Goal: Transaction & Acquisition: Purchase product/service

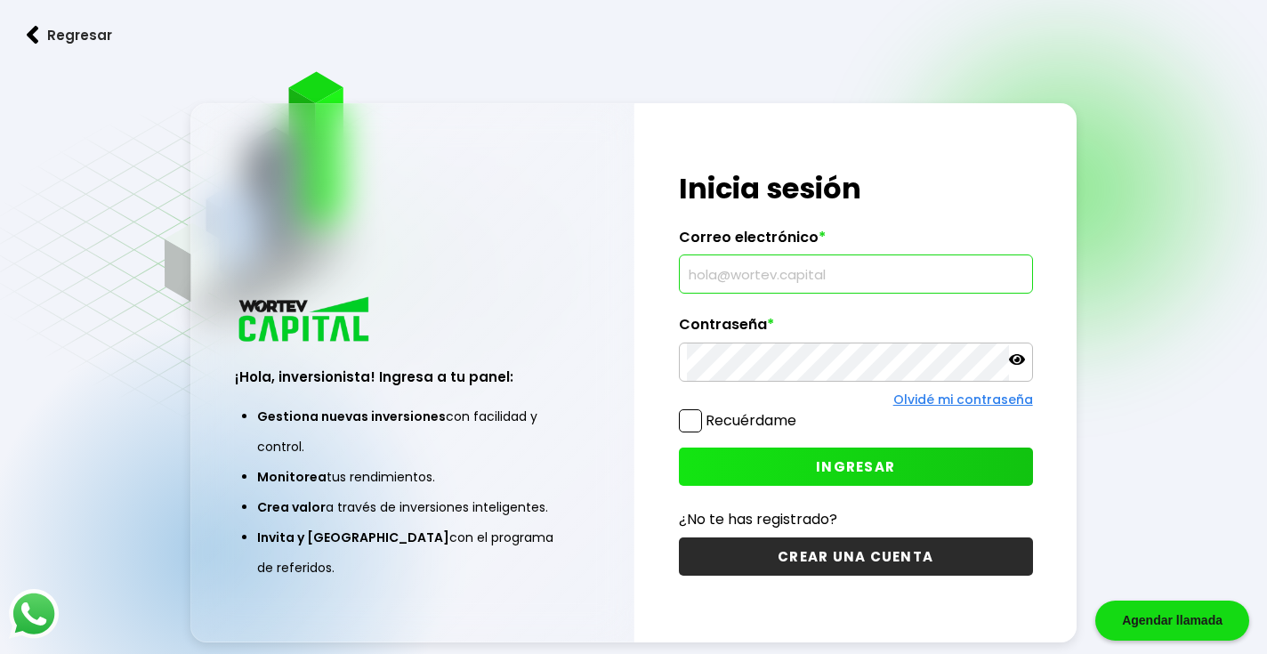
click at [779, 261] on input "text" at bounding box center [856, 273] width 338 height 37
click at [738, 328] on label "Contraseña *" at bounding box center [856, 329] width 354 height 27
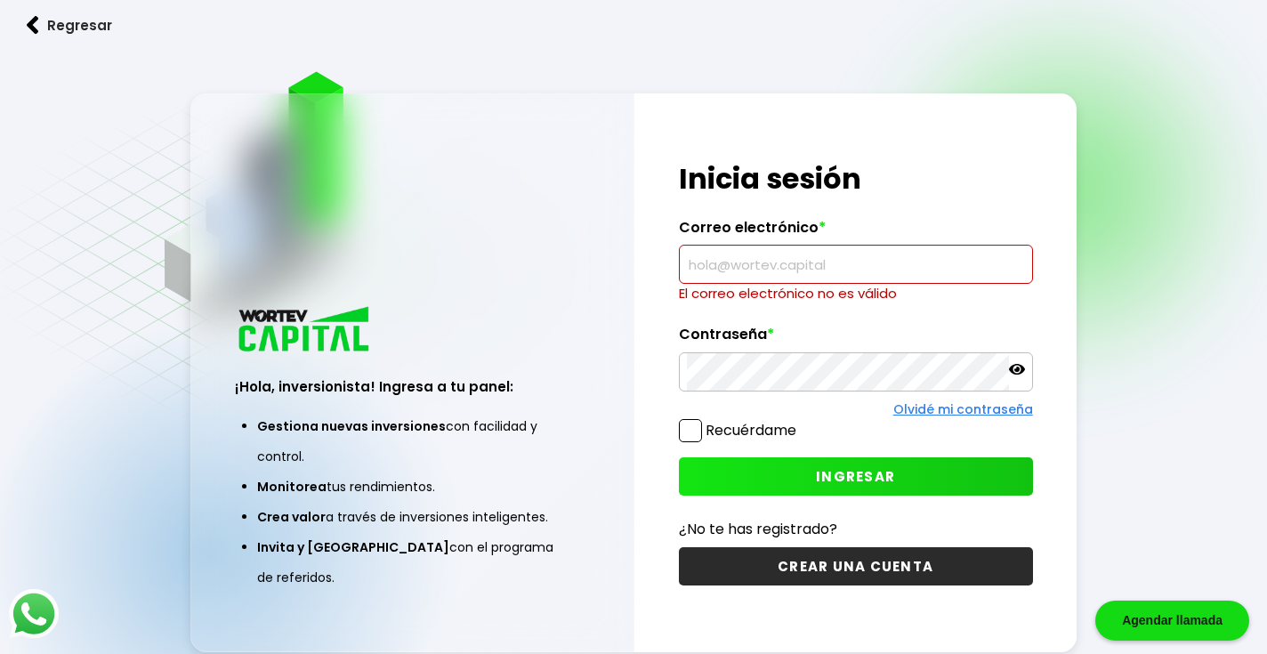
click at [721, 267] on input "text" at bounding box center [856, 264] width 338 height 37
type input "[EMAIL_ADDRESS][DOMAIN_NAME]"
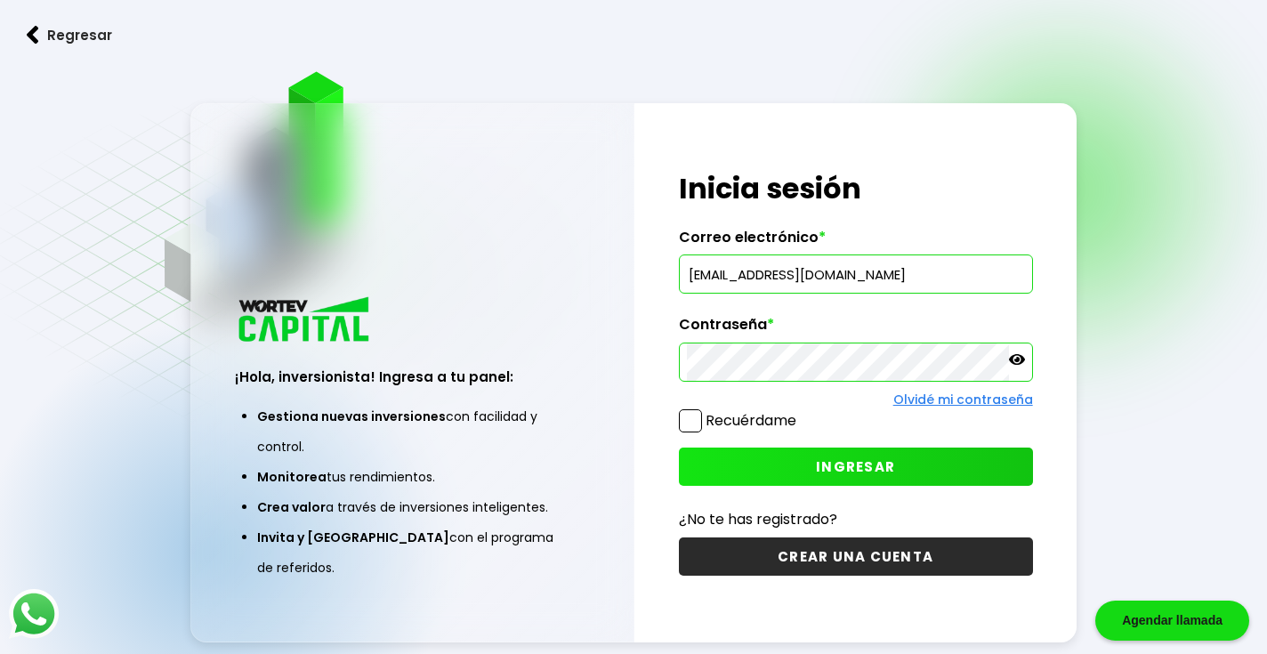
click at [771, 474] on button "INGRESAR" at bounding box center [856, 467] width 354 height 38
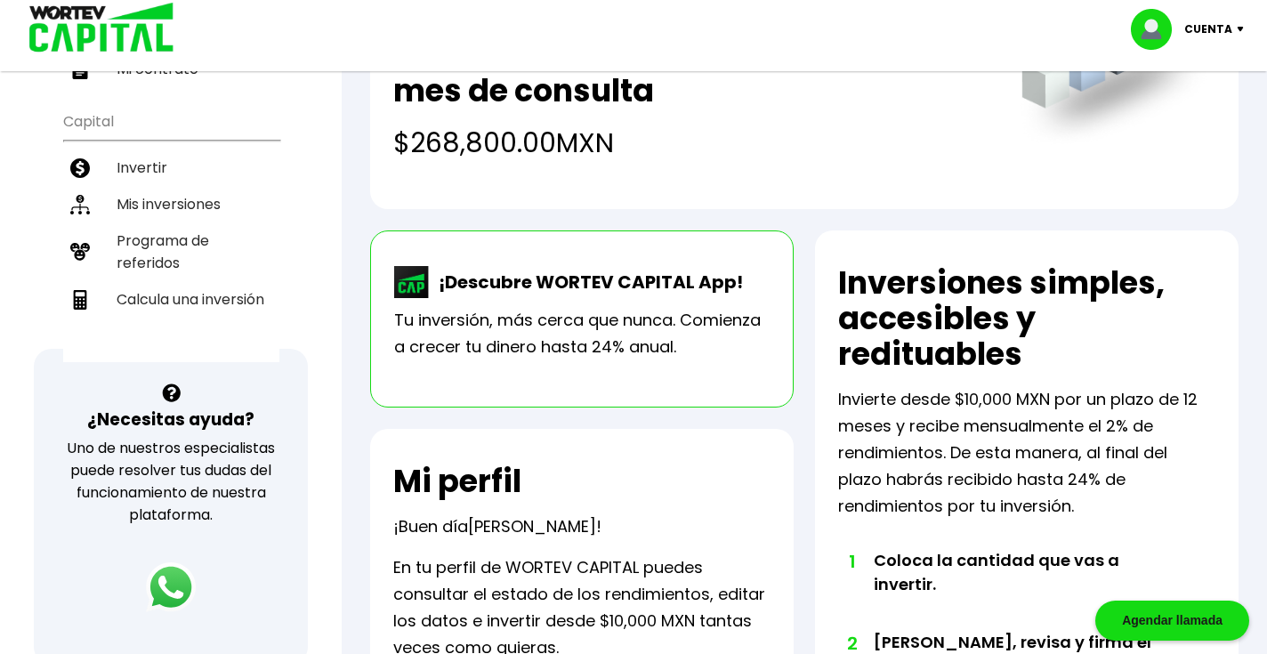
scroll to position [335, 0]
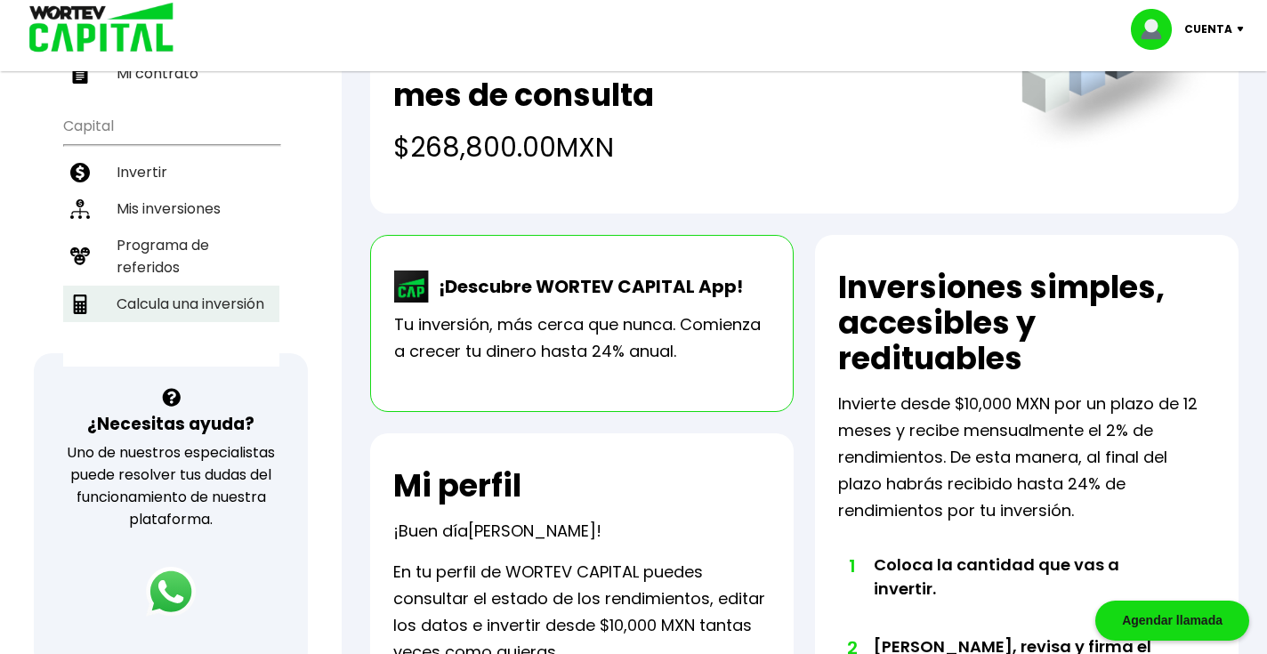
click at [204, 286] on li "Calcula una inversión" at bounding box center [171, 304] width 216 height 36
select select "1"
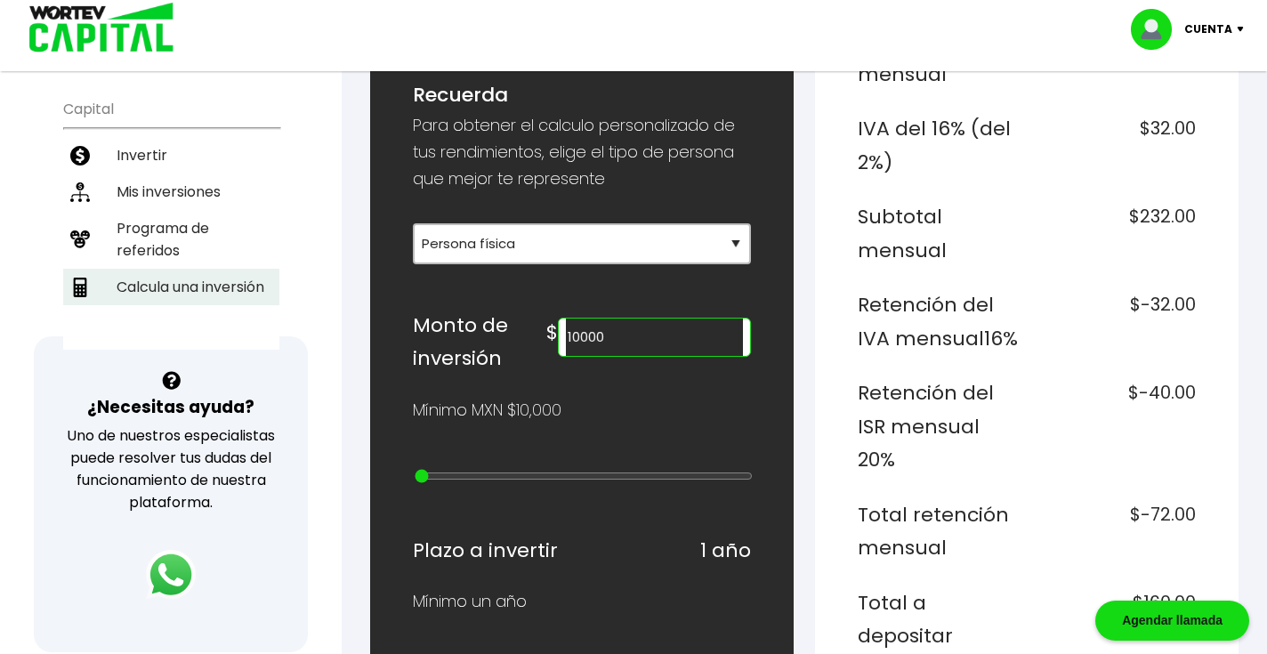
scroll to position [343, 0]
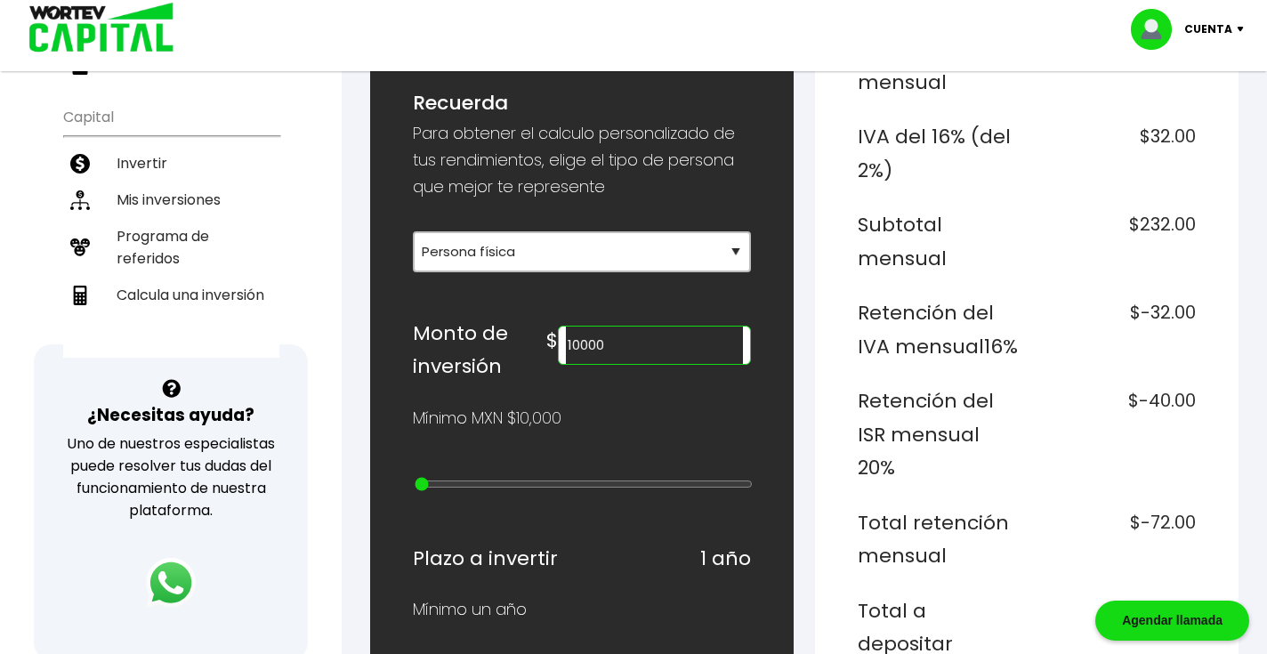
click at [617, 344] on input "10000" at bounding box center [654, 345] width 177 height 37
type input "1"
click at [672, 420] on div "Mínimo MXN $10,000" at bounding box center [582, 418] width 338 height 27
click at [615, 340] on input "5000" at bounding box center [654, 345] width 177 height 37
click at [615, 421] on div "Mínimo MXN $10,000" at bounding box center [582, 418] width 338 height 27
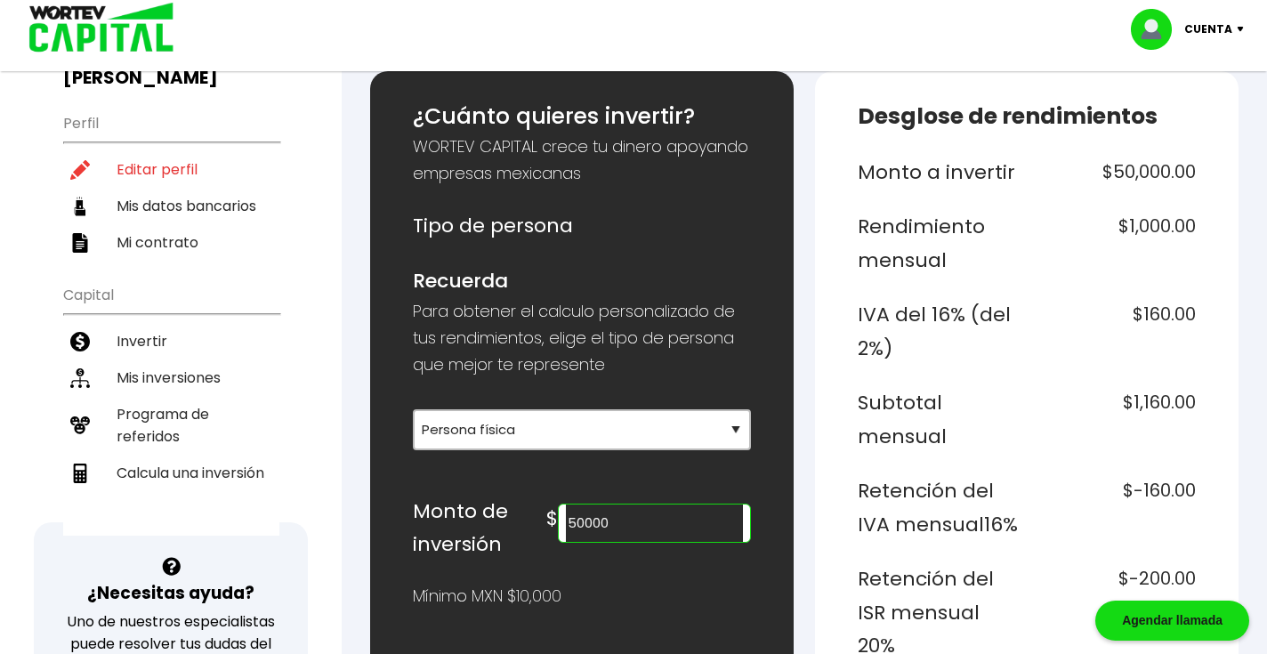
scroll to position [165, 0]
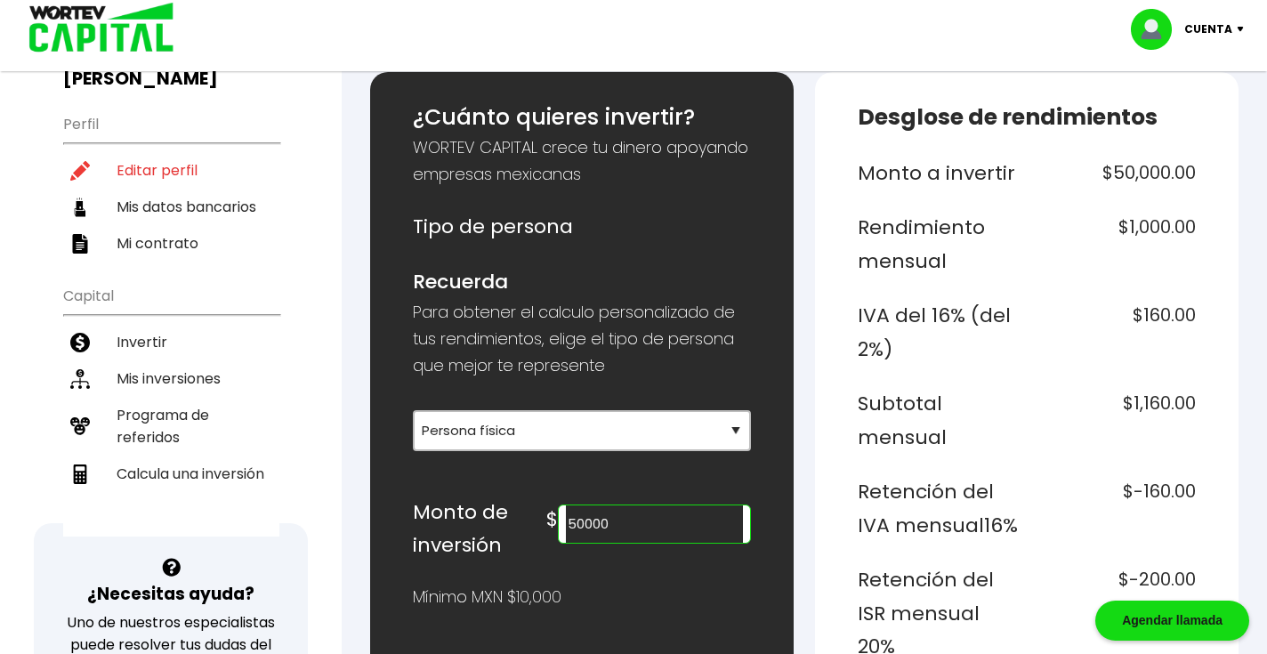
click at [624, 520] on input "50000" at bounding box center [654, 523] width 177 height 37
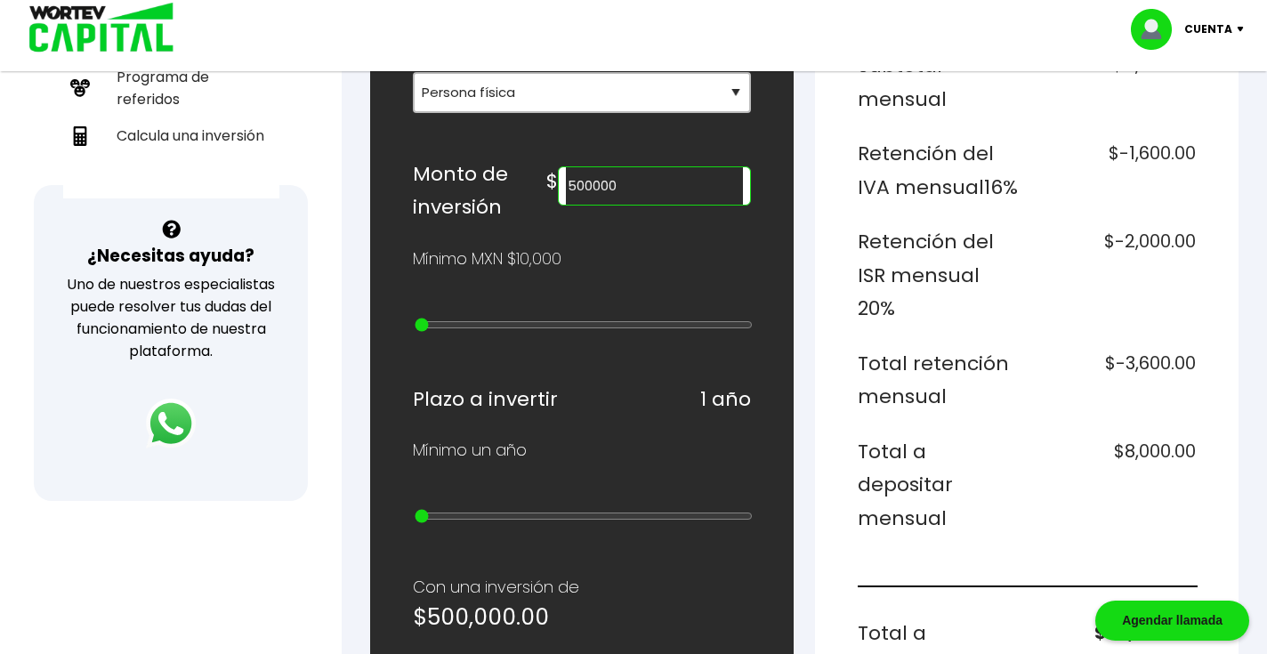
scroll to position [496, 0]
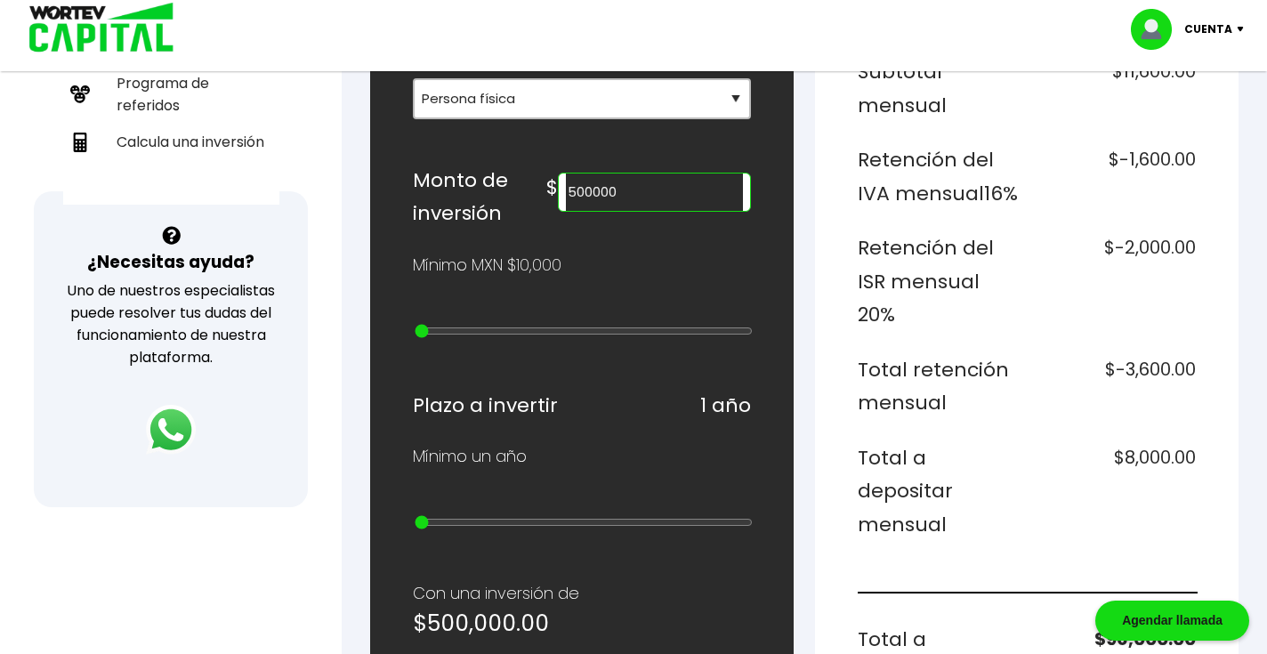
type input "500000"
drag, startPoint x: 1199, startPoint y: 453, endPoint x: 1105, endPoint y: 449, distance: 93.5
click at [1105, 449] on div "Desglose de rendimientos Monto a invertir $500,000.00 Rendimiento mensual $10,0…" at bounding box center [1027, 539] width 424 height 1599
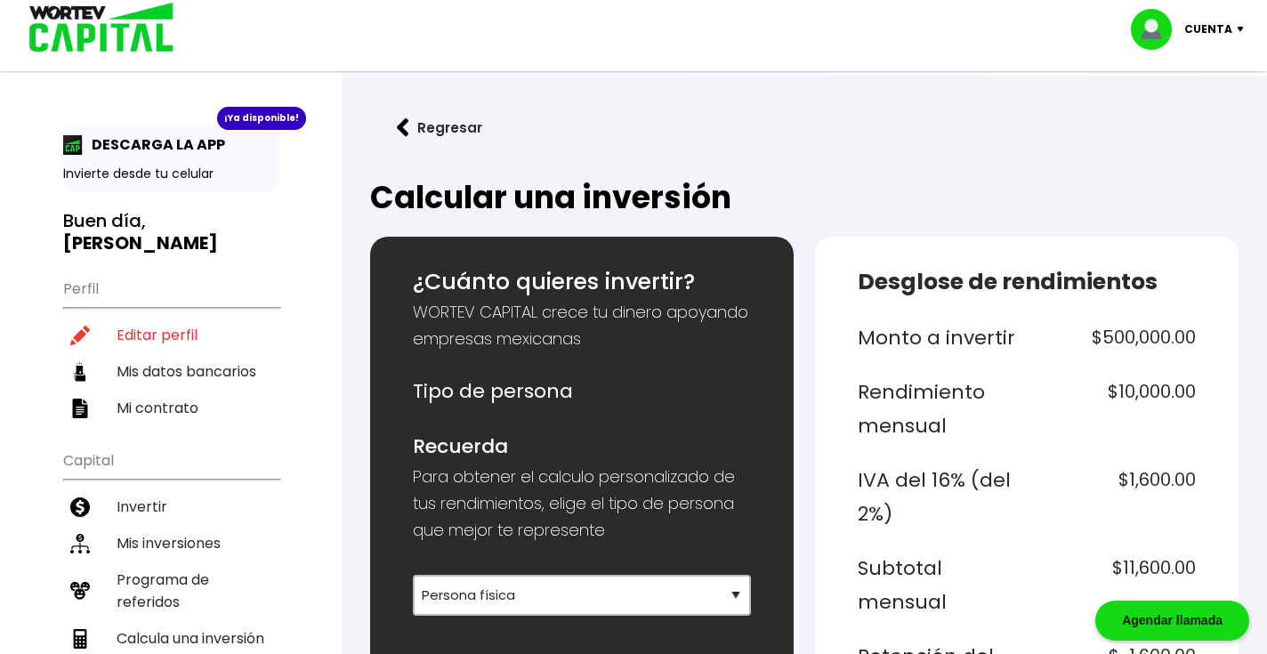
scroll to position [0, 0]
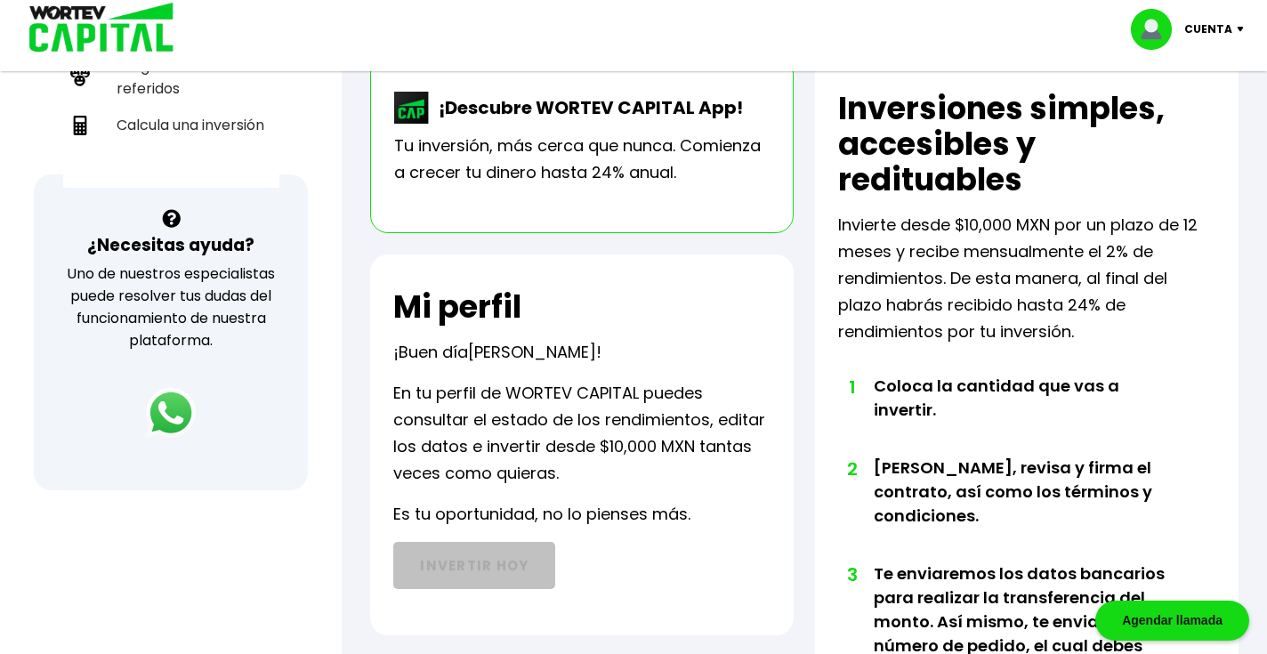
scroll to position [521, 0]
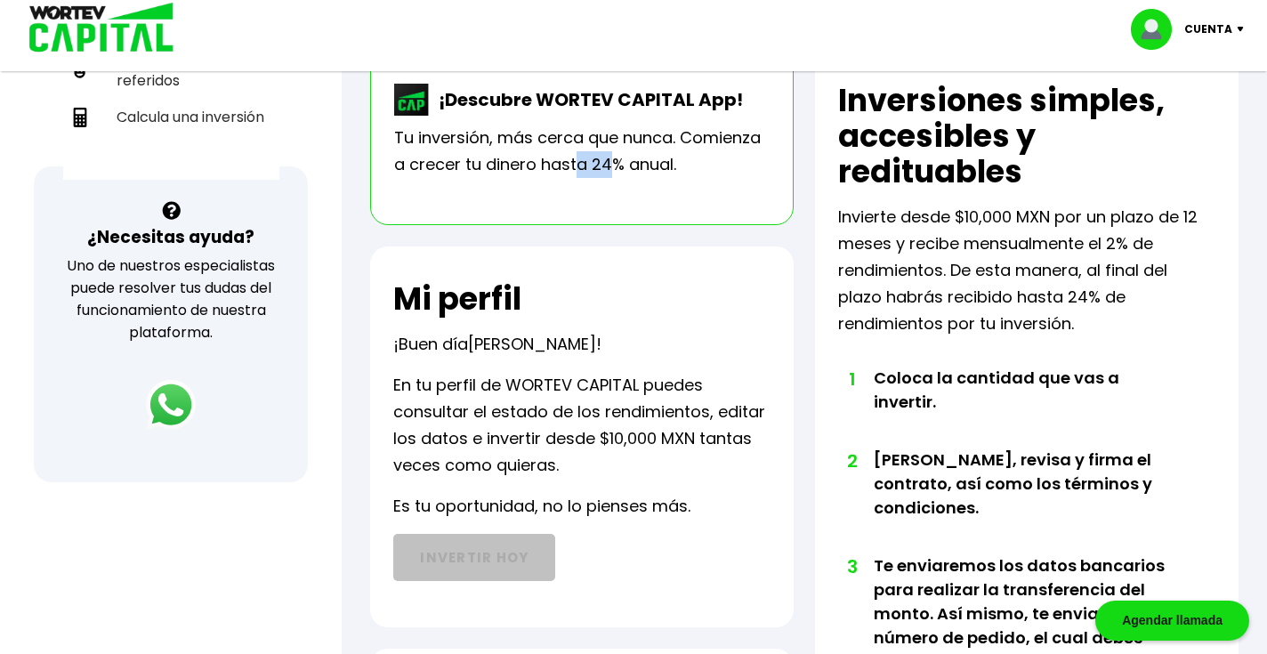
drag, startPoint x: 617, startPoint y: 165, endPoint x: 581, endPoint y: 160, distance: 36.0
click at [581, 160] on p "Tu inversión, más cerca que nunca. Comienza a crecer tu dinero hasta 24% anual." at bounding box center [581, 151] width 375 height 53
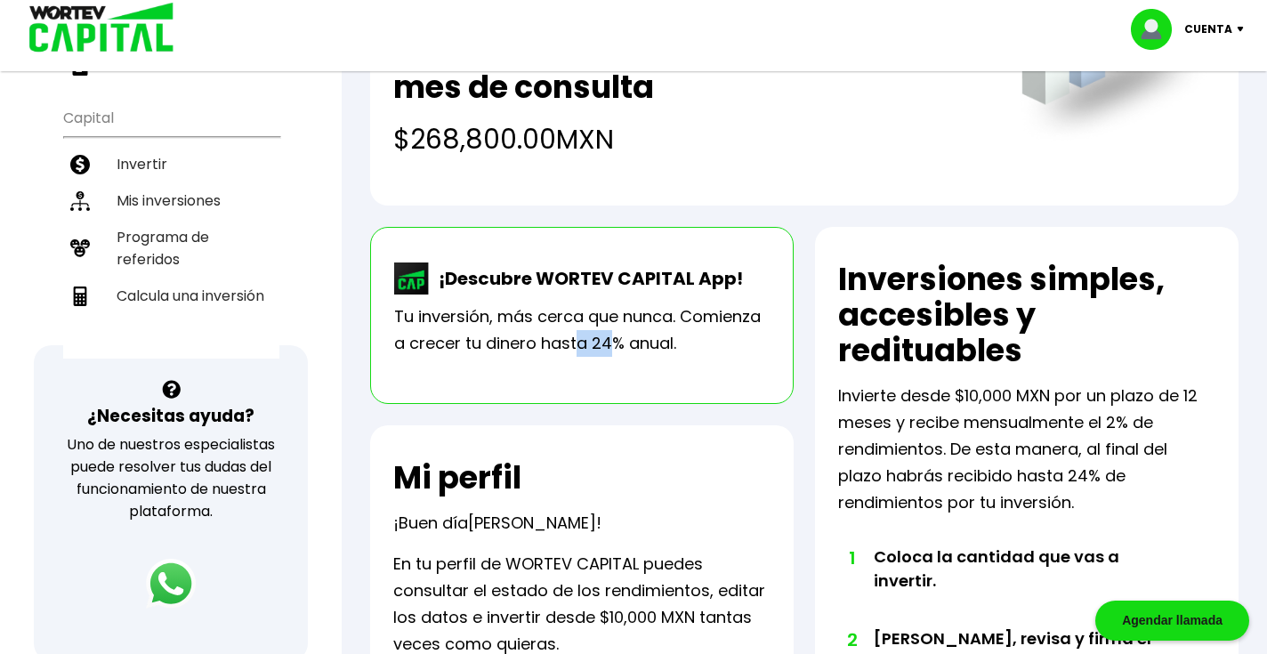
scroll to position [340, 0]
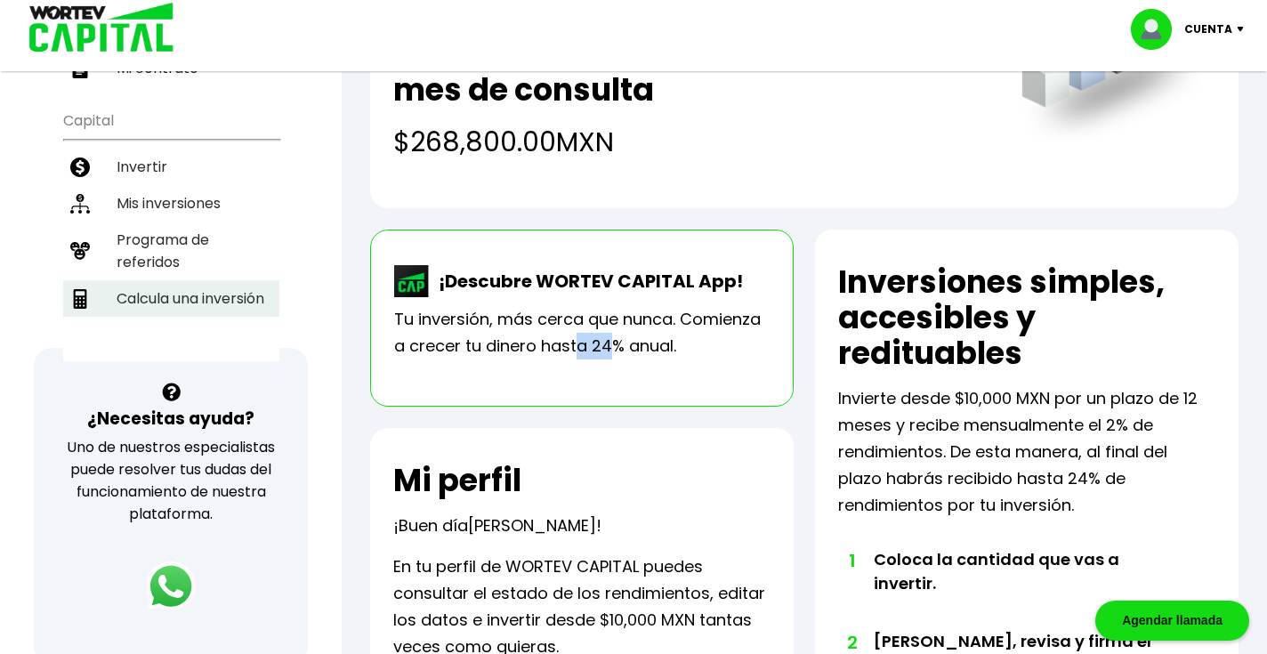
click at [164, 282] on li "Calcula una inversión" at bounding box center [171, 298] width 216 height 36
select select "1"
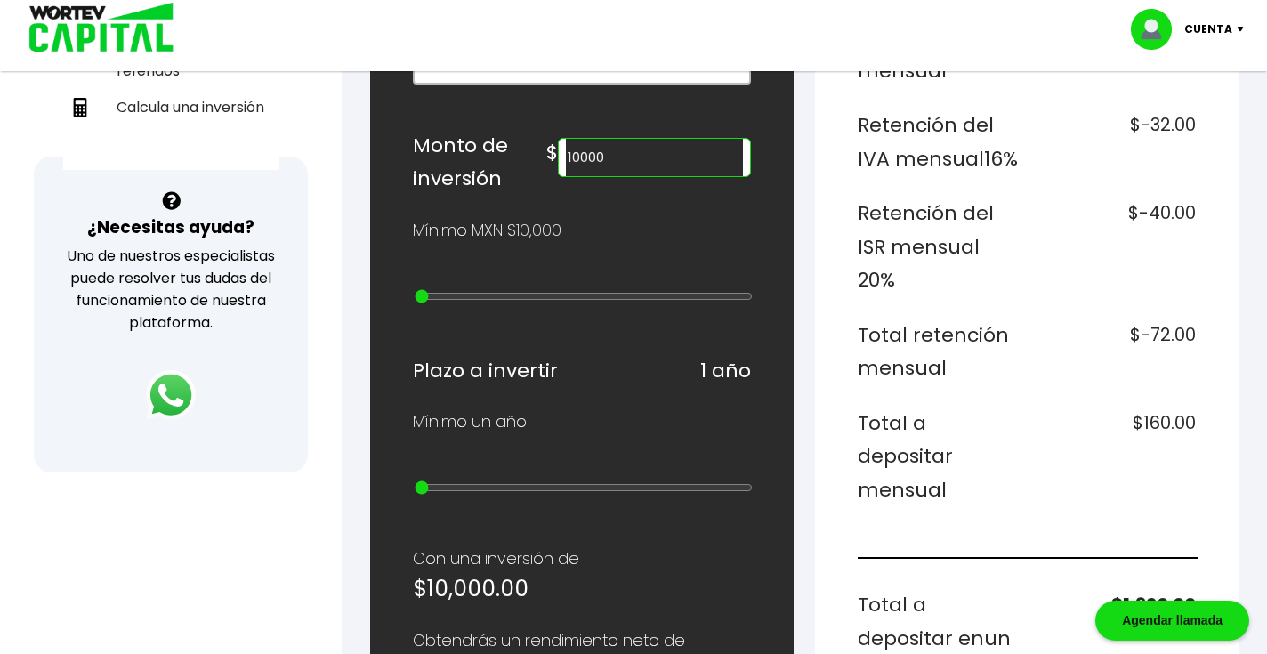
scroll to position [545, 0]
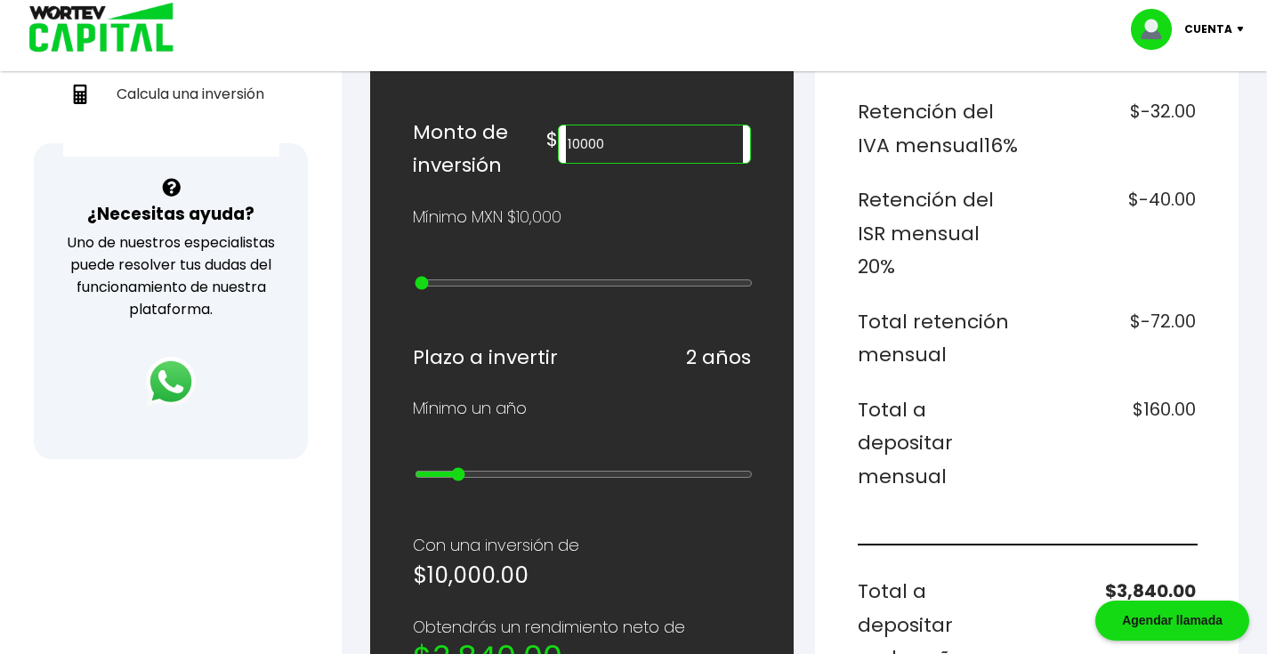
drag, startPoint x: 425, startPoint y: 475, endPoint x: 456, endPoint y: 464, distance: 32.9
type input "2"
click at [456, 465] on div at bounding box center [582, 476] width 338 height 22
click at [648, 141] on input "10000" at bounding box center [654, 143] width 177 height 37
type input "1"
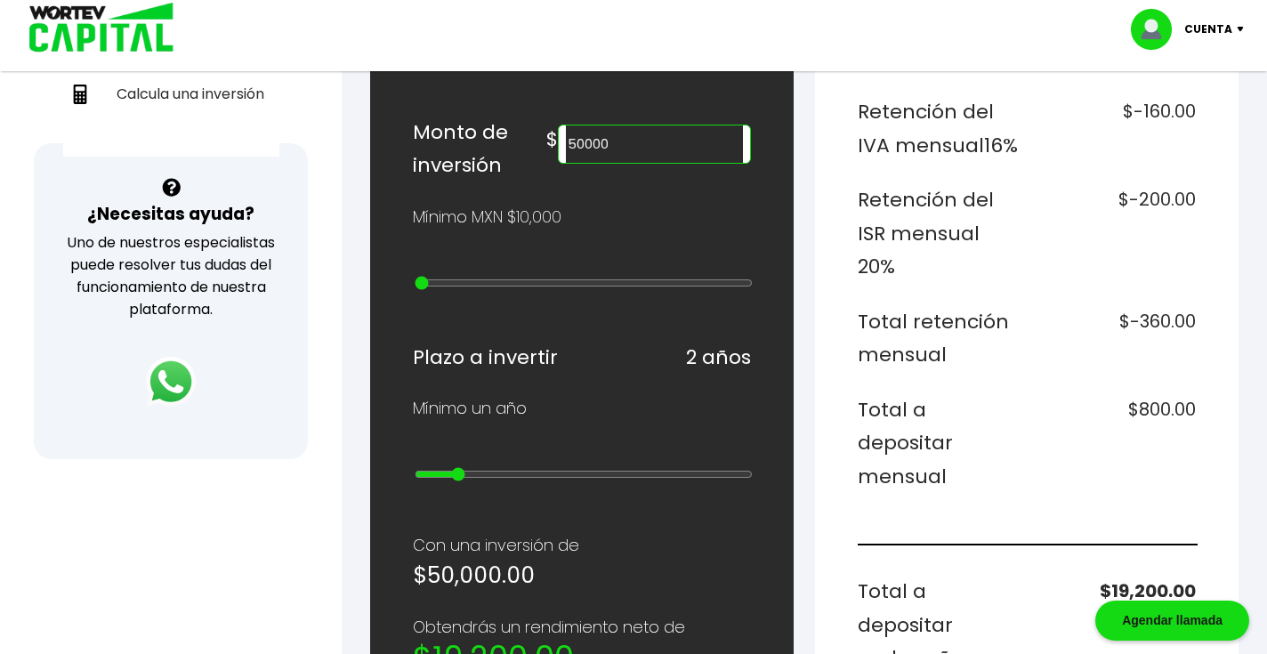
type input "50000"
drag, startPoint x: 459, startPoint y: 471, endPoint x: 357, endPoint y: 464, distance: 102.5
type input "1"
click at [357, 464] on div "Regresar Calcular una inversión ¿Cuánto quieres invertir? WORTEV CAPITAL crece …" at bounding box center [804, 432] width 925 height 1803
click at [622, 141] on input "50000" at bounding box center [654, 143] width 177 height 37
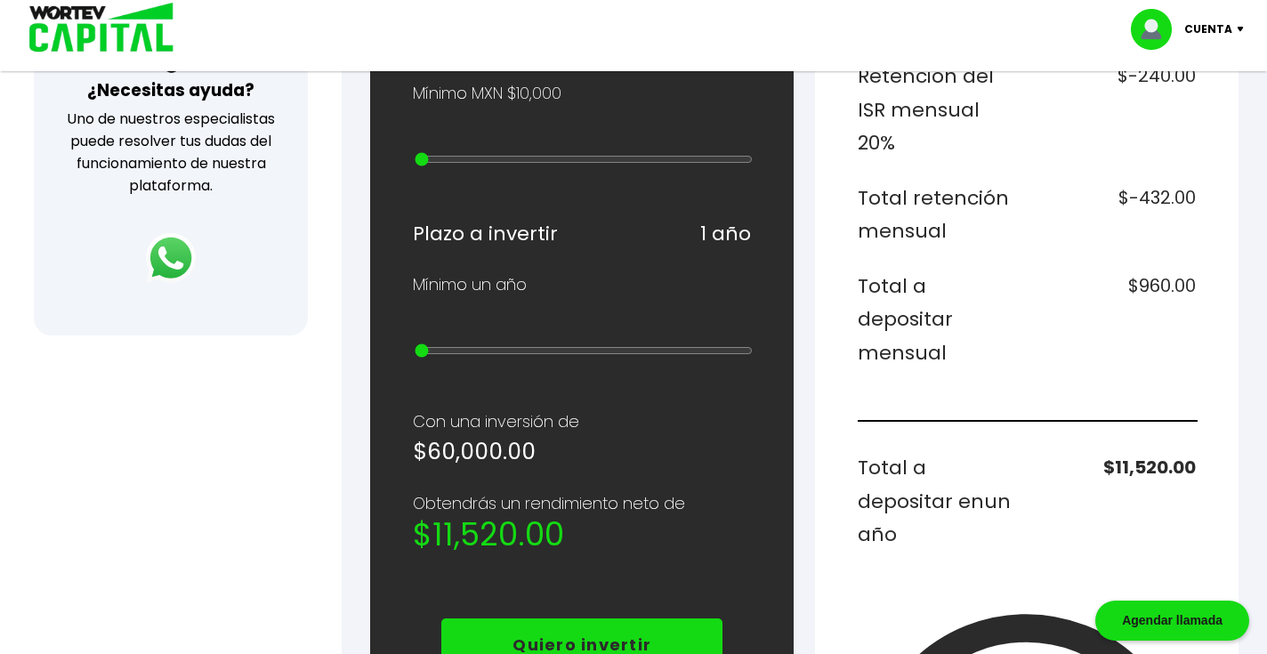
scroll to position [671, 0]
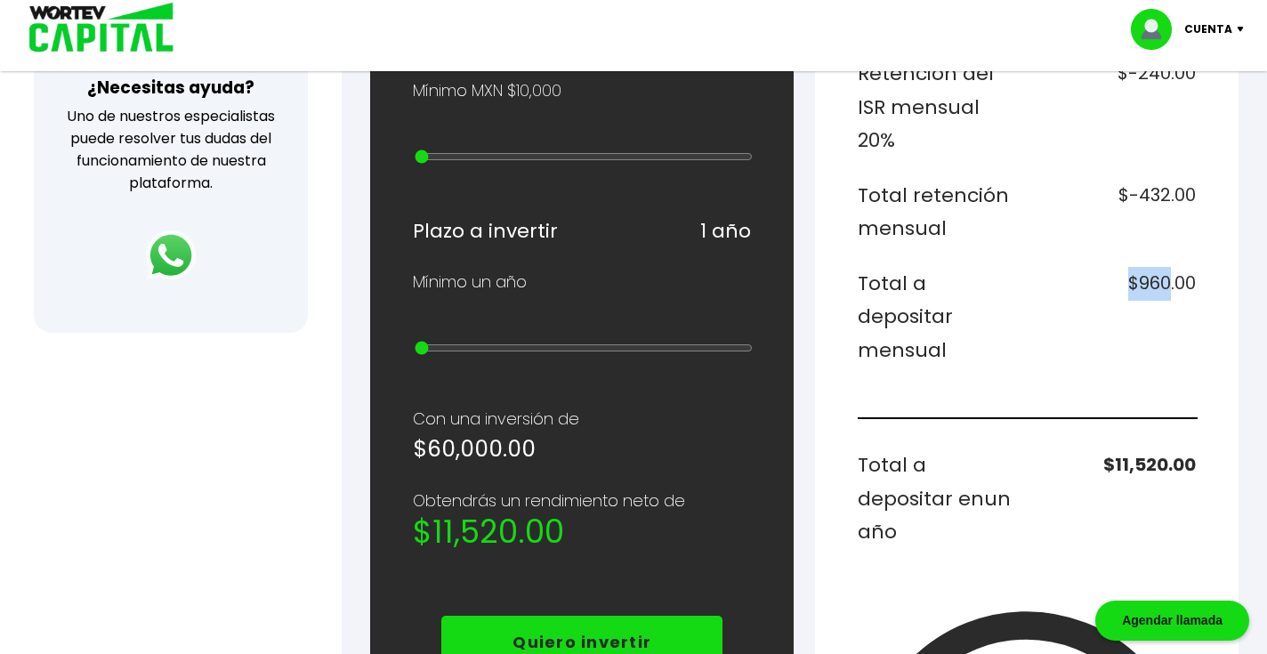
drag, startPoint x: 1170, startPoint y: 277, endPoint x: 1128, endPoint y: 276, distance: 41.8
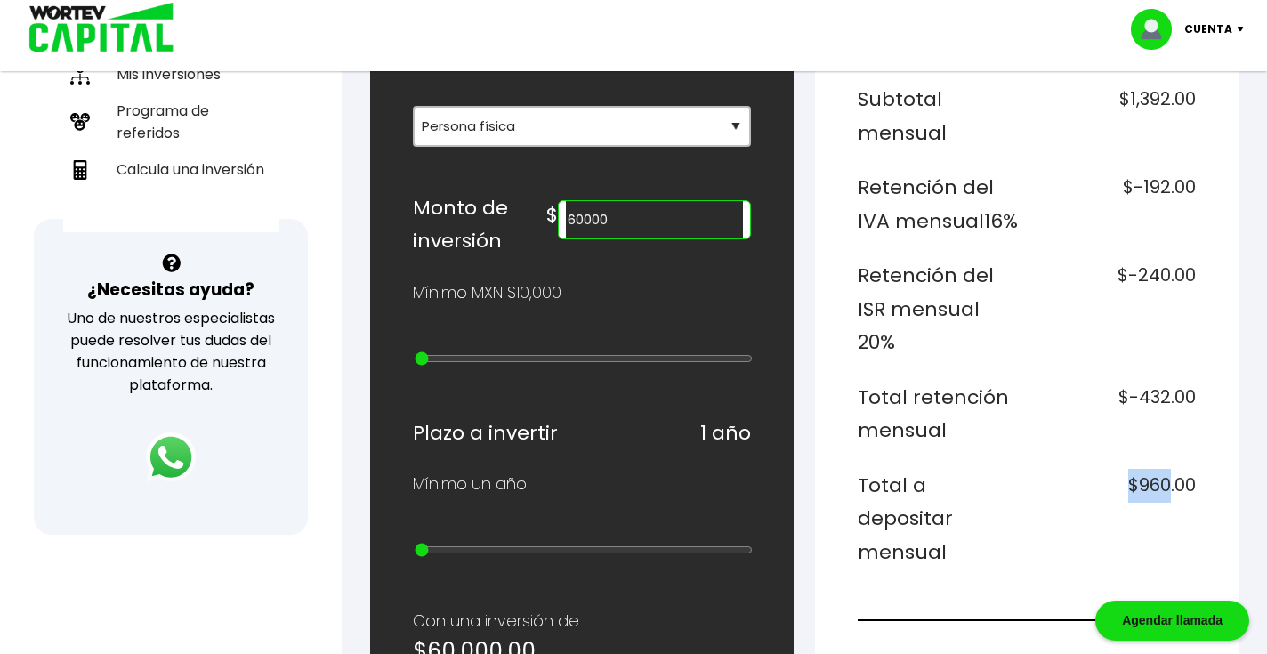
scroll to position [472, 0]
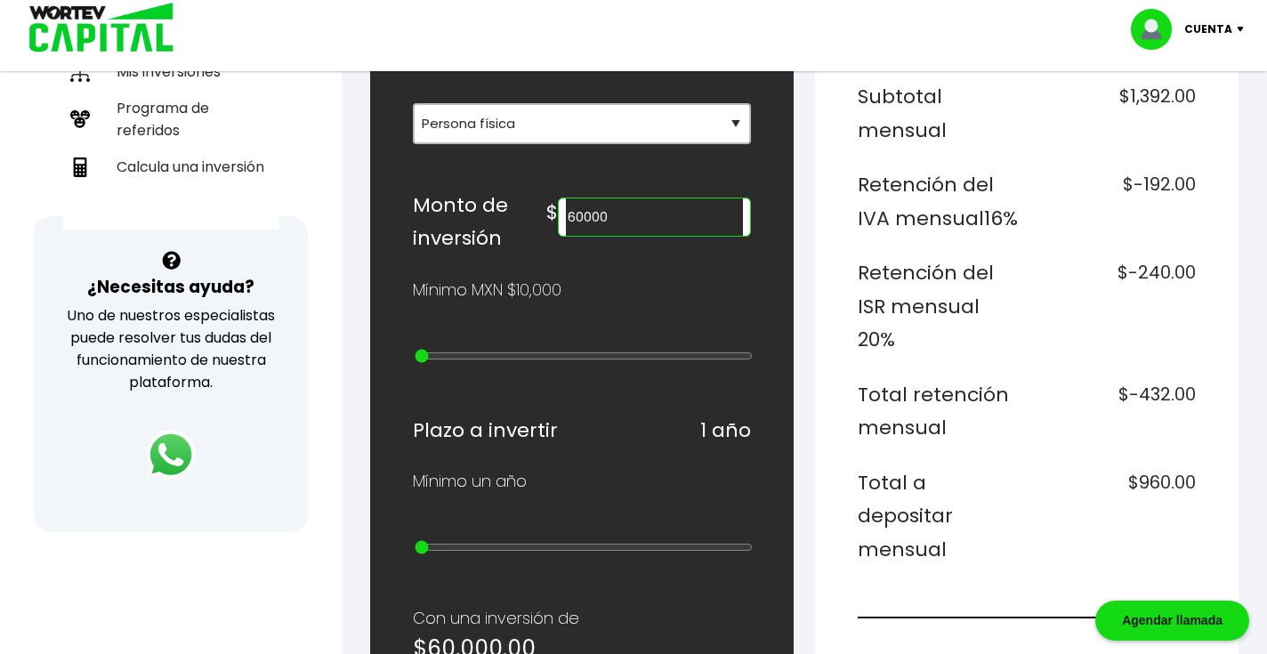
click at [612, 217] on input "60000" at bounding box center [654, 216] width 177 height 37
type input "600000"
drag, startPoint x: 1199, startPoint y: 182, endPoint x: 1101, endPoint y: 182, distance: 98.8
click at [1101, 182] on div "Desglose de rendimientos Monto a invertir $600,000.00 Rendimiento mensual $12,0…" at bounding box center [1027, 564] width 424 height 1599
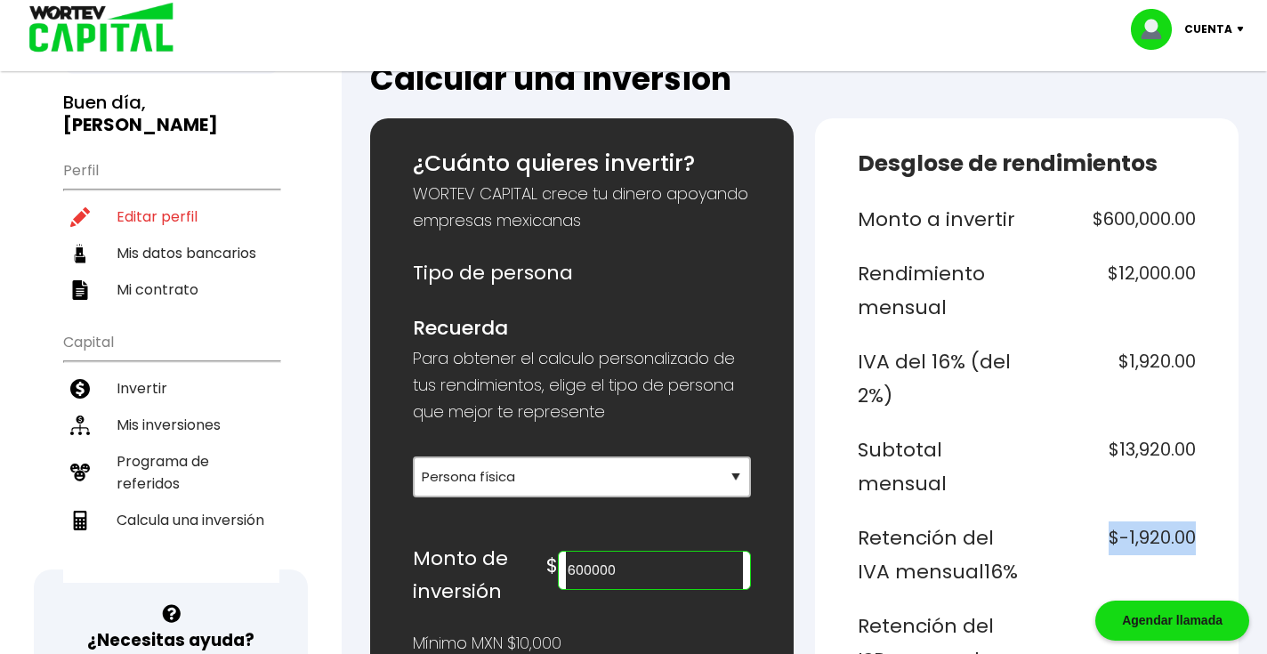
scroll to position [113, 0]
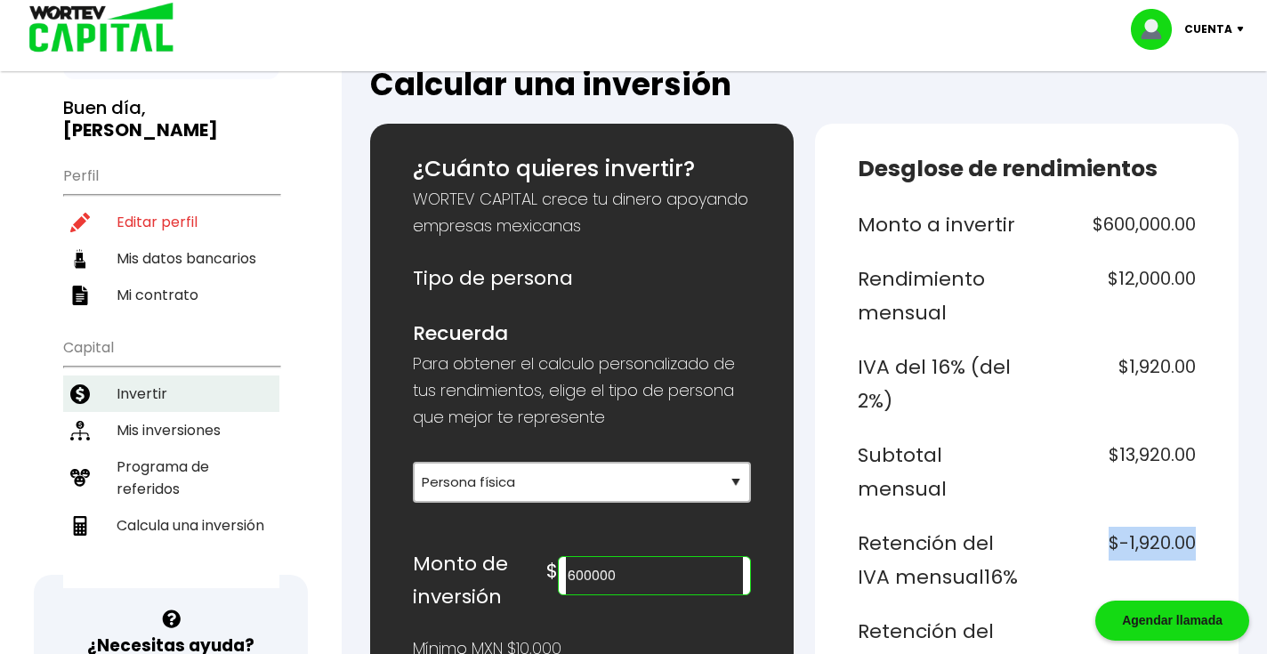
click at [138, 375] on li "Invertir" at bounding box center [171, 393] width 216 height 36
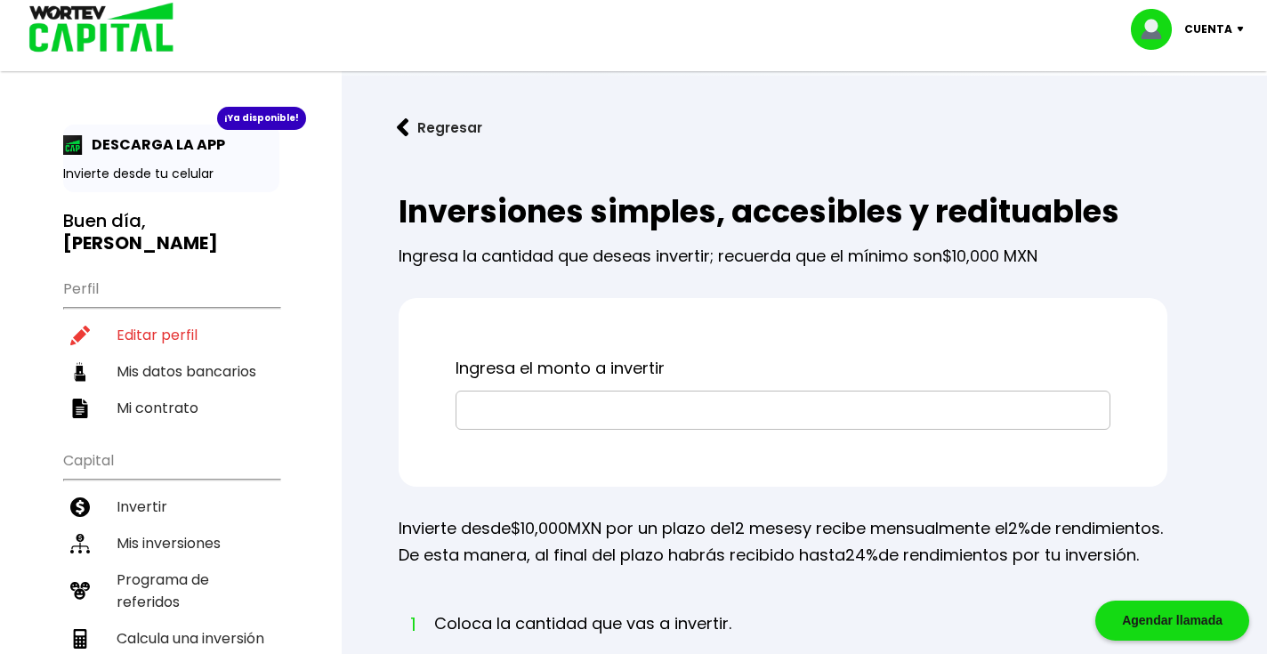
click at [506, 409] on input "text" at bounding box center [783, 409] width 639 height 37
click at [1221, 31] on p "Cuenta" at bounding box center [1208, 29] width 48 height 27
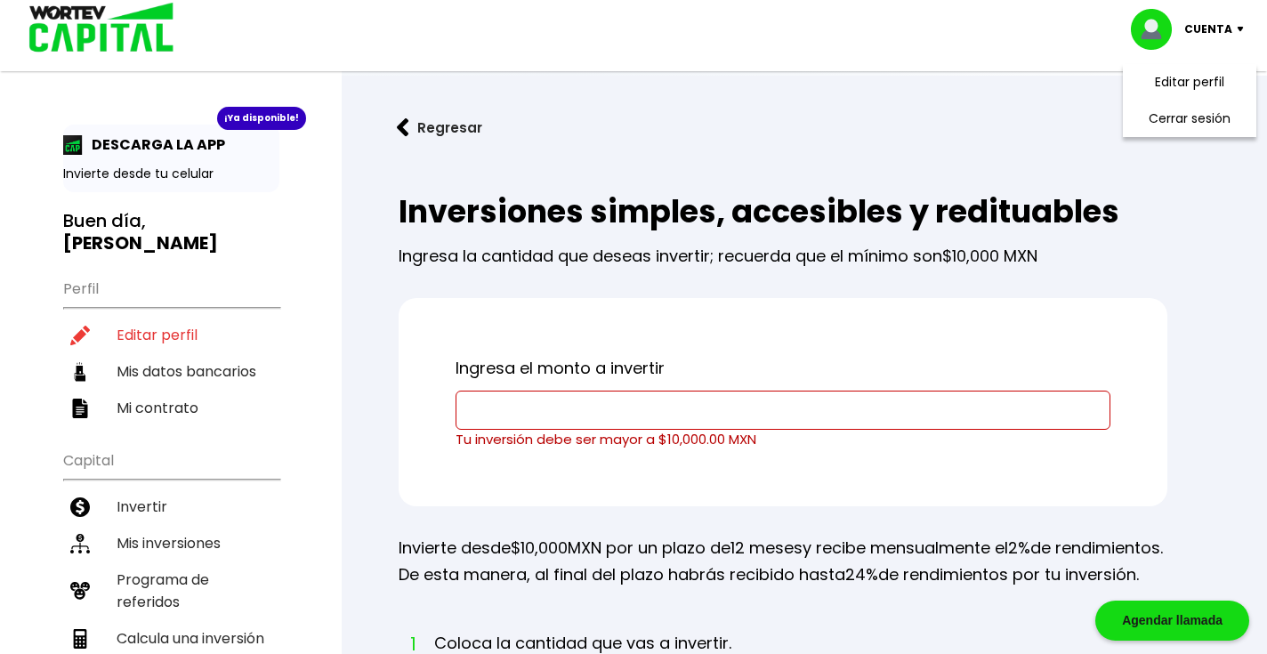
click at [1221, 31] on p "Cuenta" at bounding box center [1208, 29] width 48 height 27
click at [552, 416] on input "text" at bounding box center [783, 409] width 639 height 37
click at [488, 409] on input "text" at bounding box center [783, 409] width 639 height 37
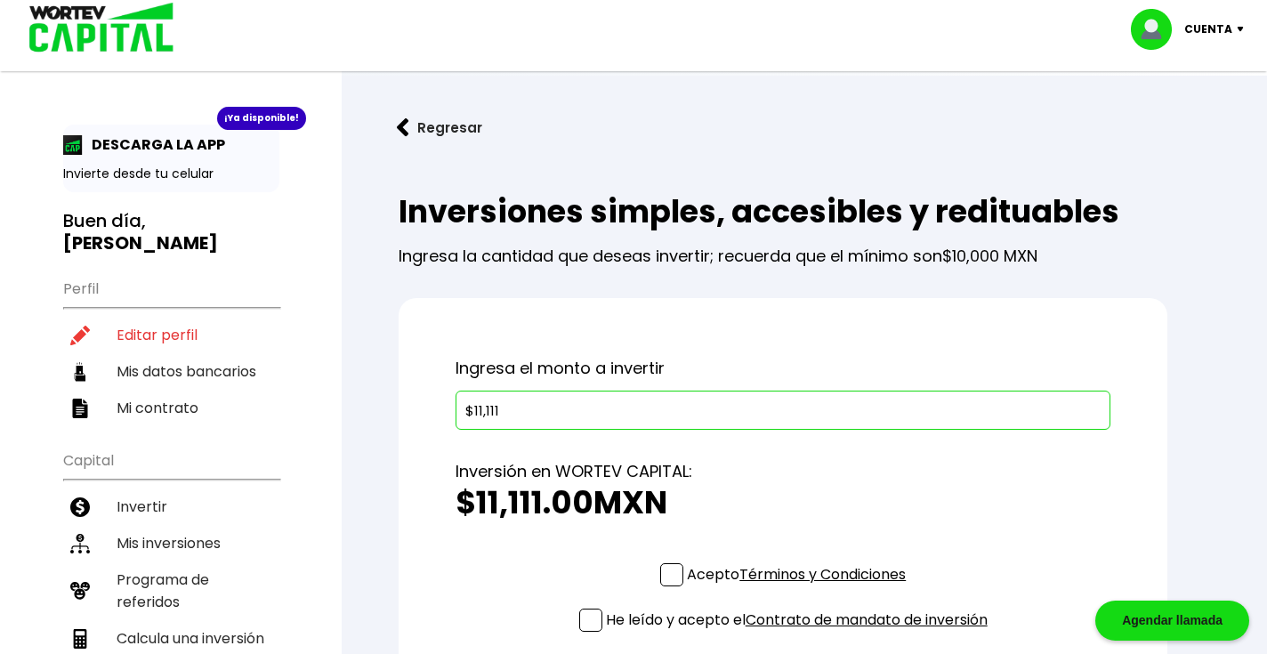
type input "$111,111"
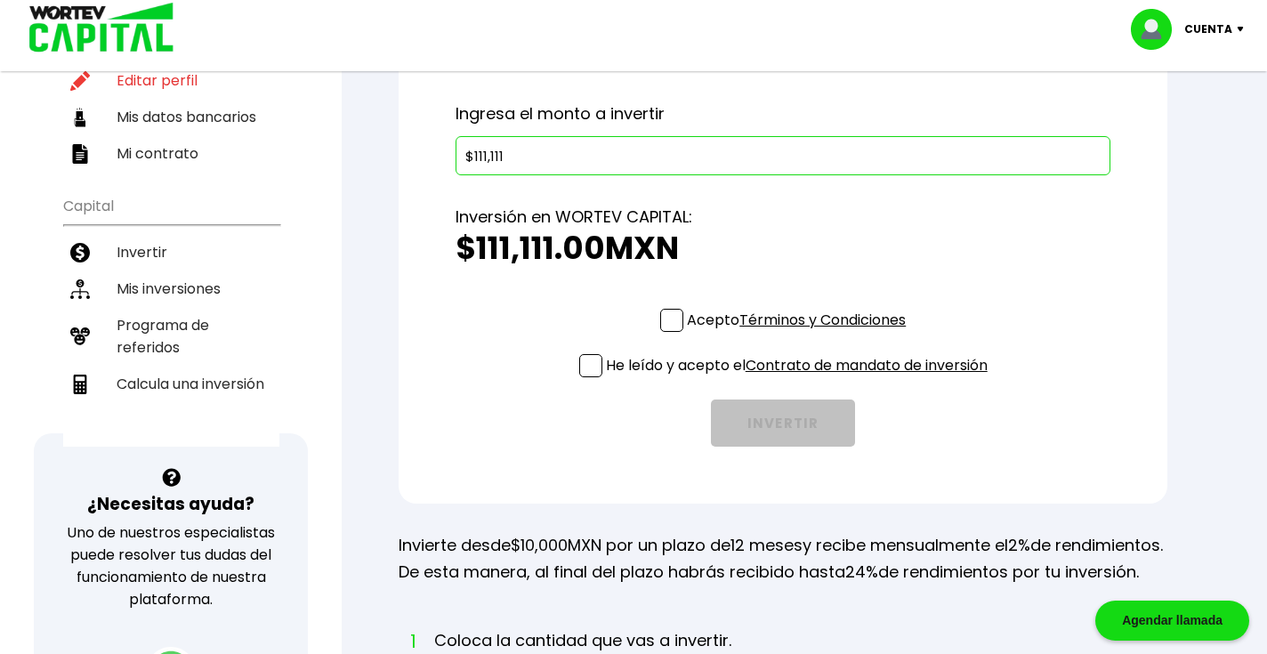
scroll to position [274, 0]
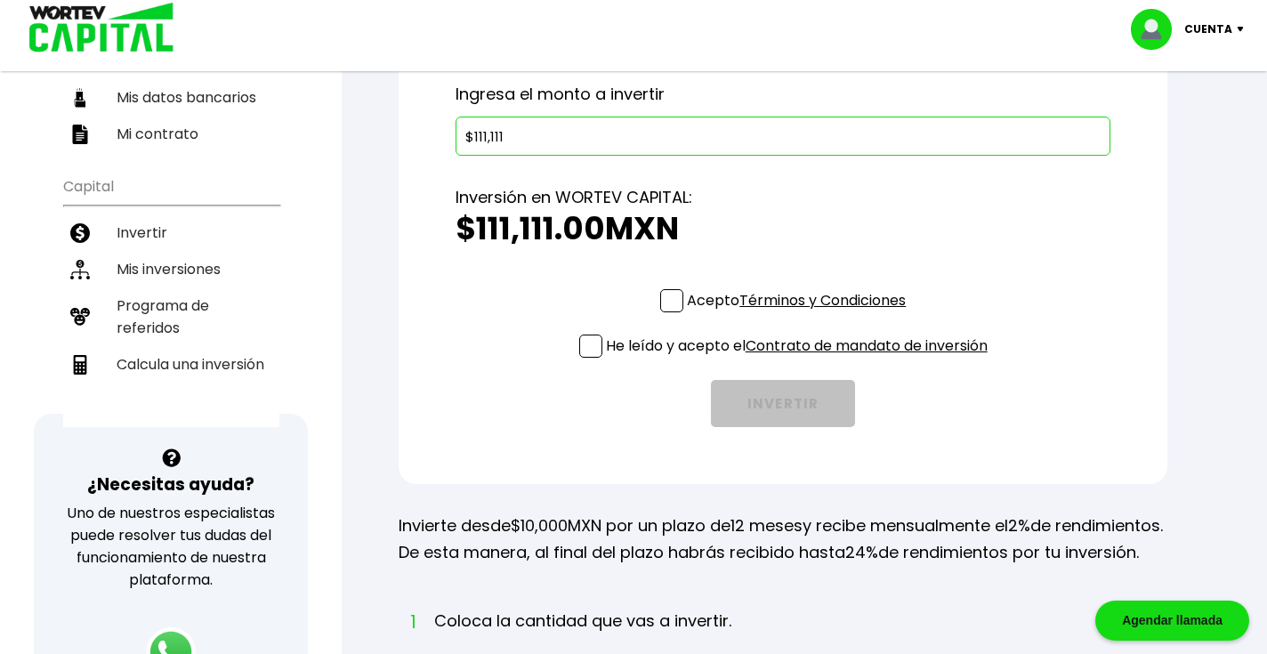
click at [666, 303] on span at bounding box center [671, 300] width 23 height 23
click at [800, 314] on input "Acepto Términos y Condiciones" at bounding box center [800, 314] width 0 height 0
click at [585, 346] on span at bounding box center [590, 346] width 23 height 23
click at [800, 359] on input "He leído y acepto el Contrato de mandato de inversión" at bounding box center [800, 359] width 0 height 0
click at [766, 409] on button "INVERTIR" at bounding box center [783, 403] width 144 height 47
